Goal: Transaction & Acquisition: Purchase product/service

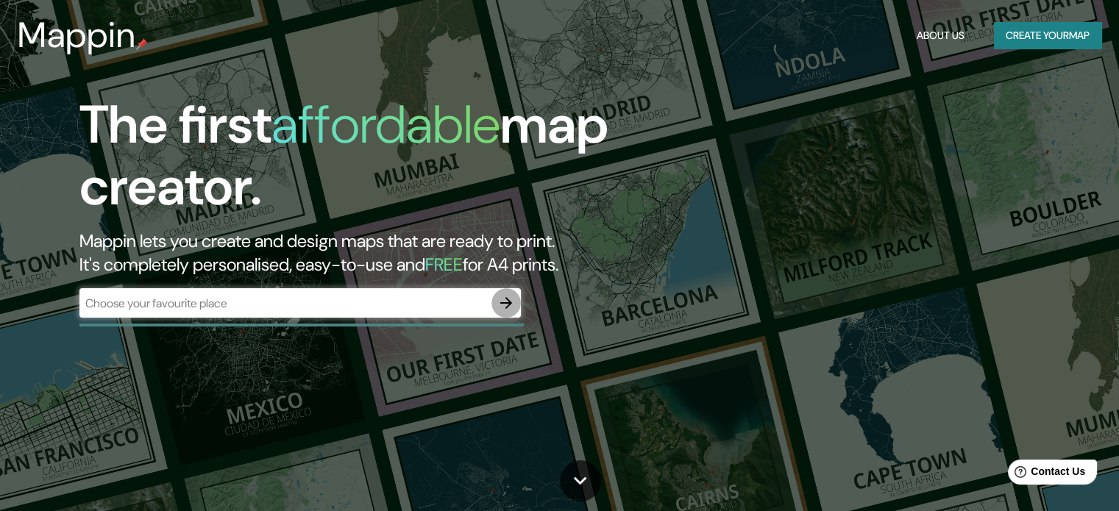
click at [501, 305] on icon "button" at bounding box center [506, 303] width 18 height 18
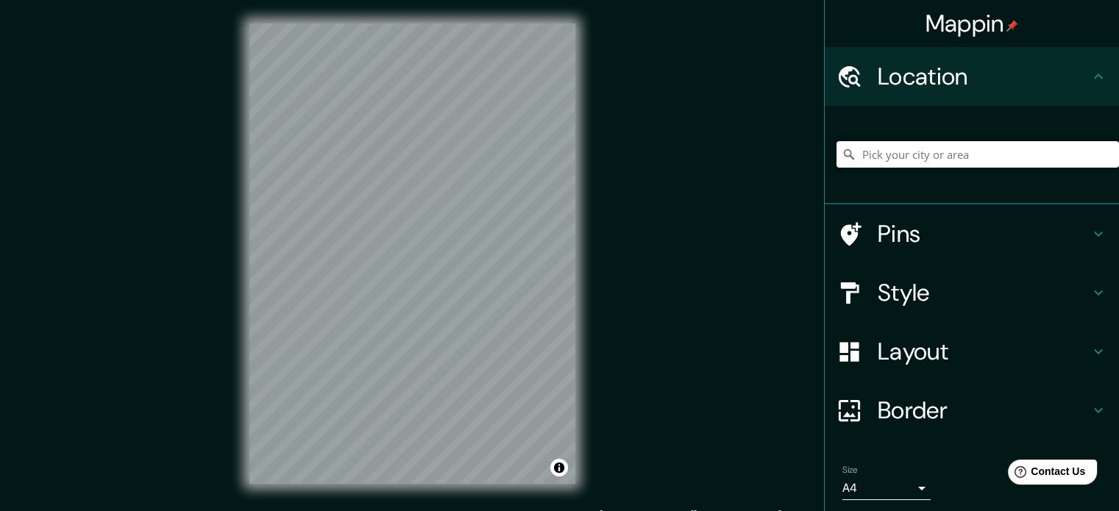
click at [960, 157] on input "Pick your city or area" at bounding box center [977, 154] width 282 height 26
click at [1065, 149] on input "}Resistencia, [GEOGRAPHIC_DATA], [GEOGRAPHIC_DATA]" at bounding box center [977, 154] width 282 height 26
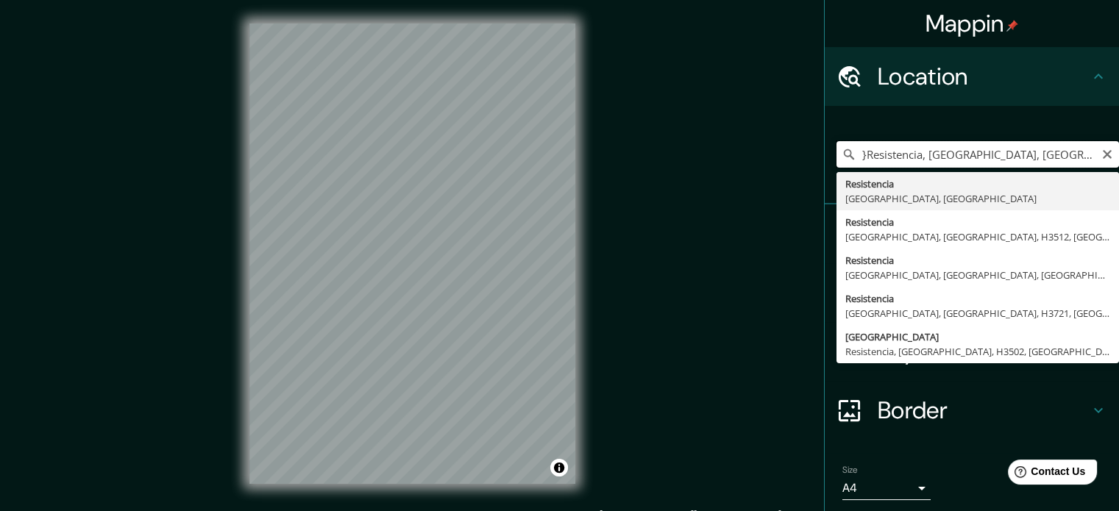
click at [1071, 149] on input "}Resistencia, [GEOGRAPHIC_DATA], [GEOGRAPHIC_DATA]" at bounding box center [977, 154] width 282 height 26
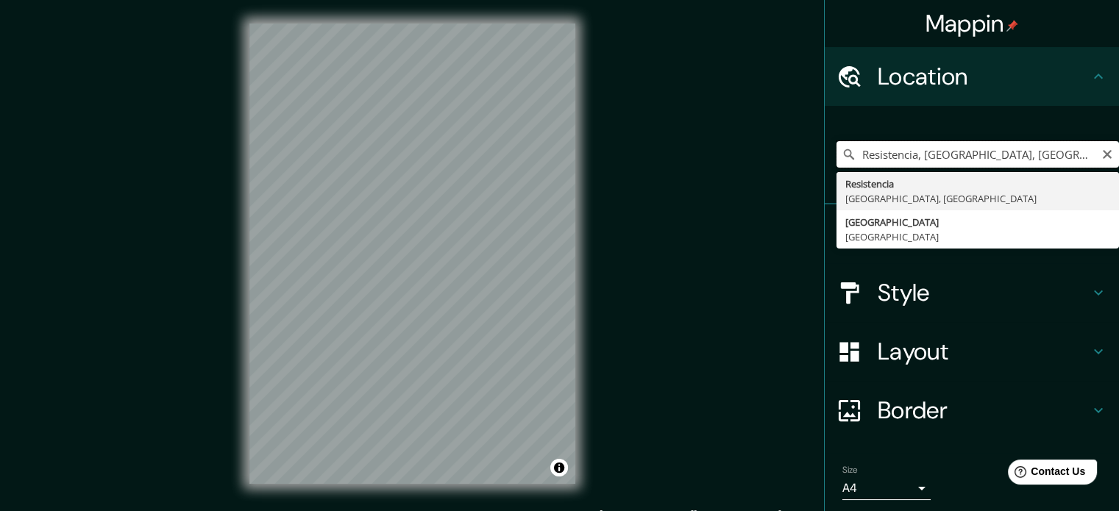
type input "Resistencia, [GEOGRAPHIC_DATA], [GEOGRAPHIC_DATA]"
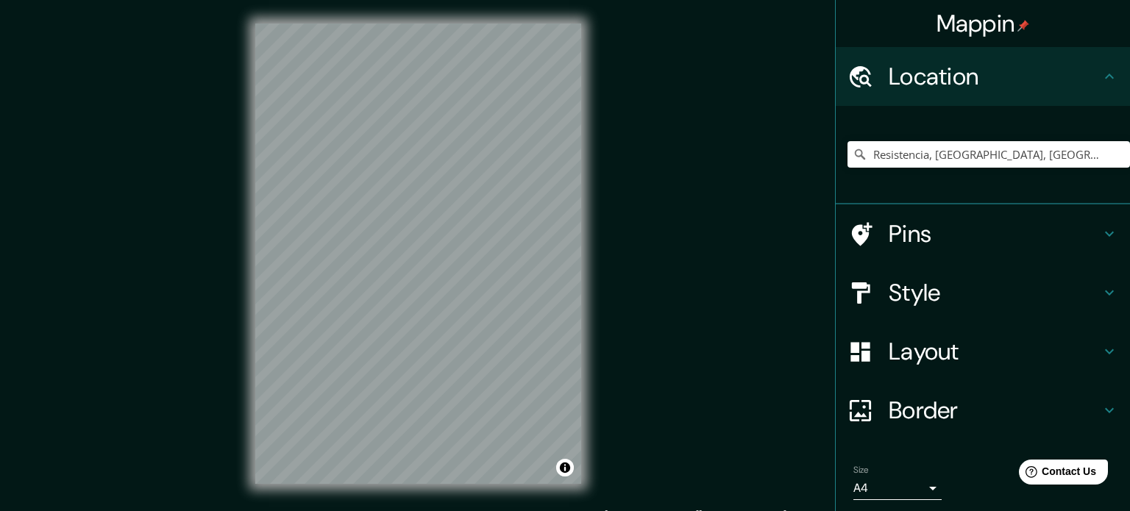
click at [864, 484] on body "Mappin Location [GEOGRAPHIC_DATA], [GEOGRAPHIC_DATA], [GEOGRAPHIC_DATA] Pins St…" at bounding box center [565, 255] width 1130 height 511
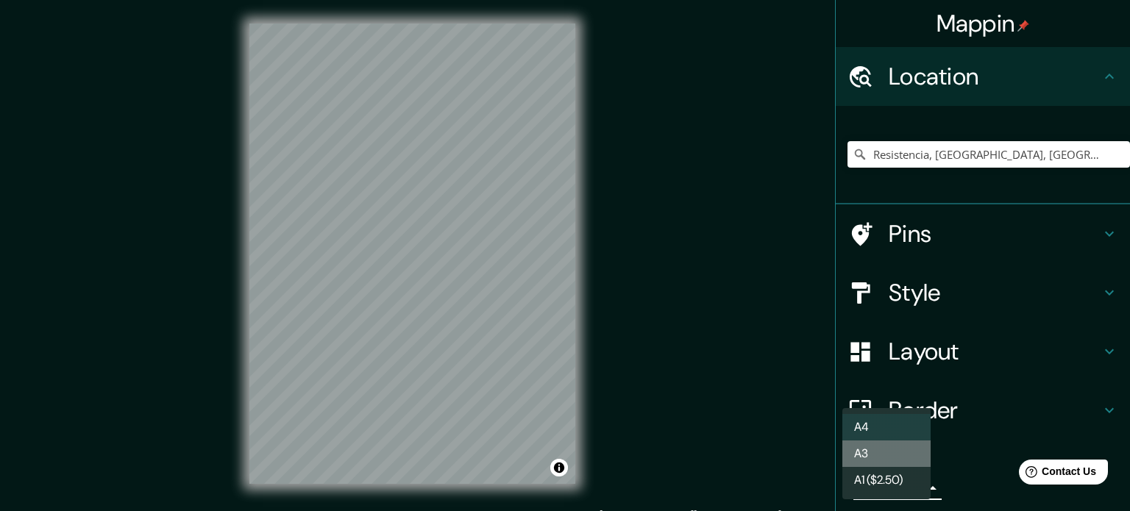
drag, startPoint x: 890, startPoint y: 444, endPoint x: 837, endPoint y: 452, distance: 53.6
click at [889, 444] on li "A3" at bounding box center [886, 454] width 88 height 26
type input "a4"
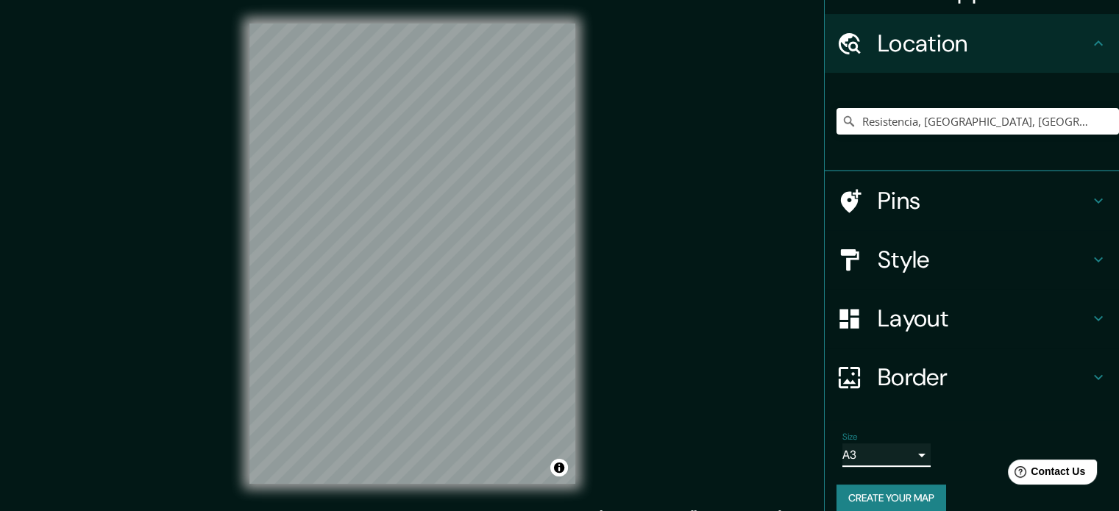
scroll to position [50, 0]
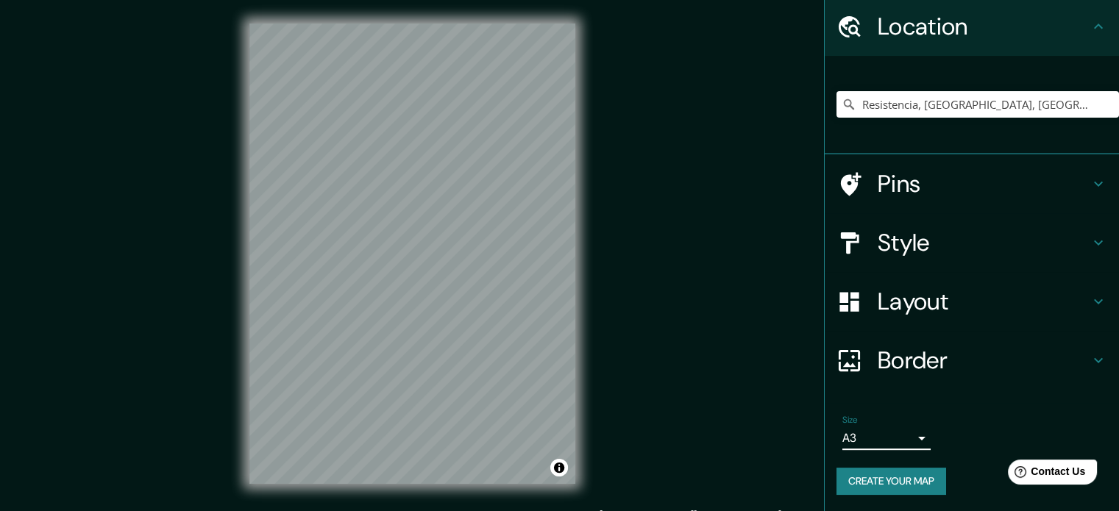
click at [873, 476] on button "Create your map" at bounding box center [891, 481] width 110 height 27
